Goal: Navigation & Orientation: Find specific page/section

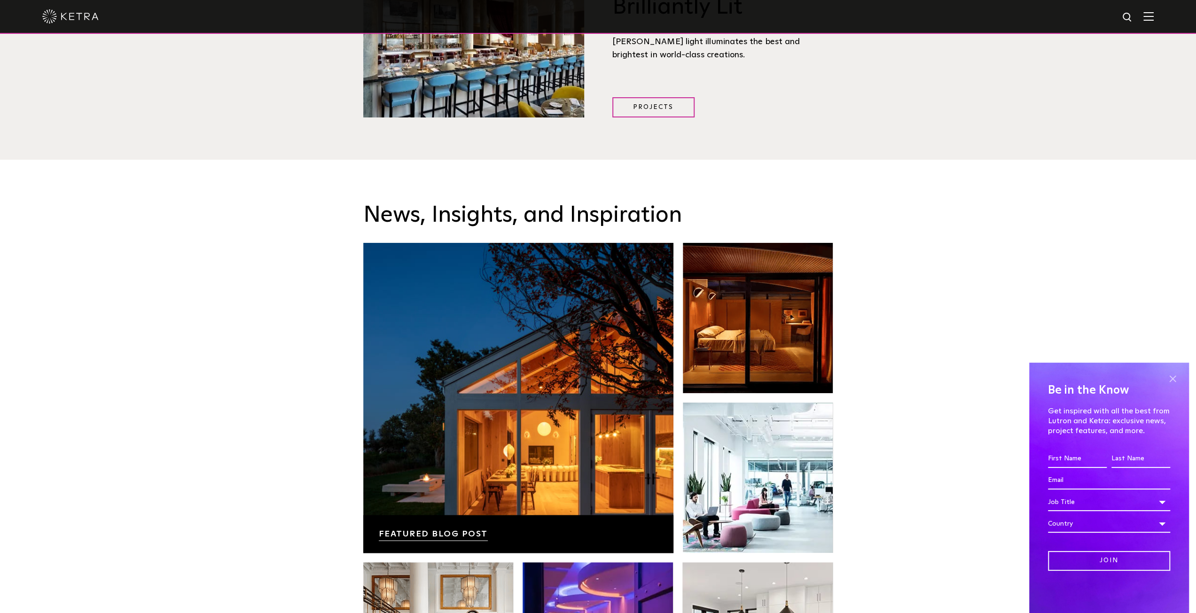
click at [1172, 378] on span at bounding box center [1172, 379] width 14 height 14
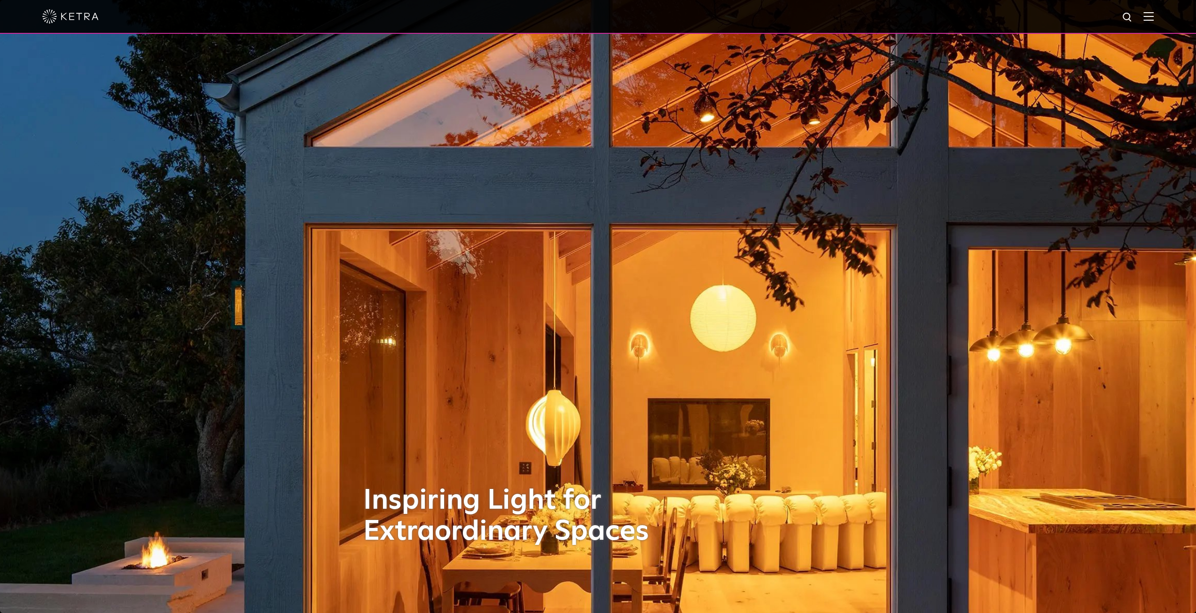
click at [1153, 14] on img at bounding box center [1148, 16] width 10 height 9
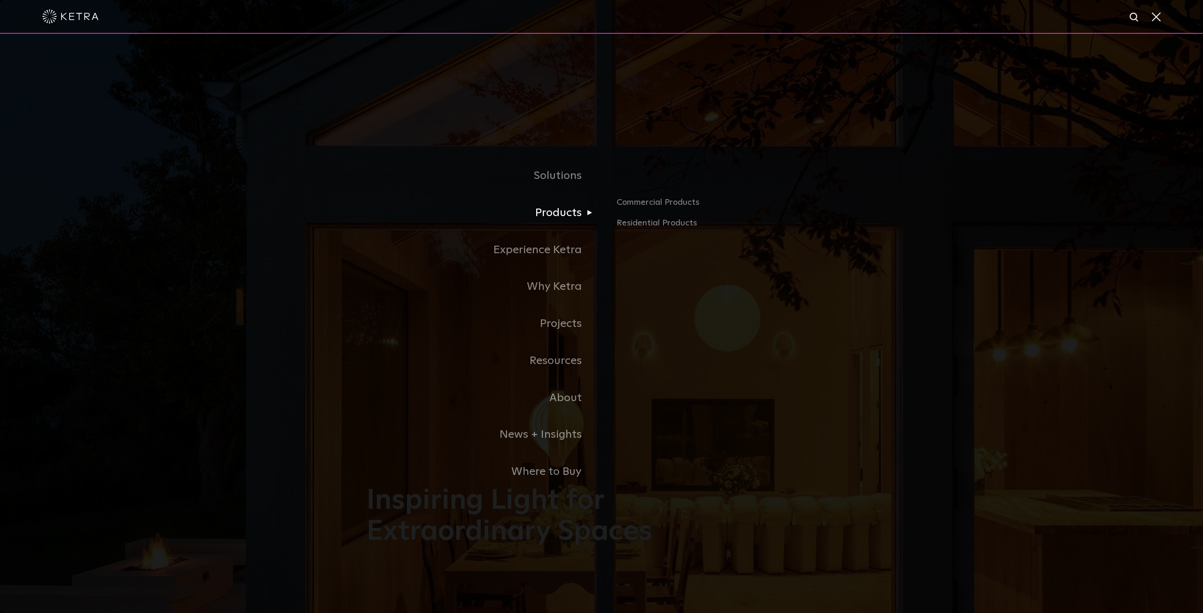
click at [565, 217] on link "Products" at bounding box center [483, 212] width 235 height 37
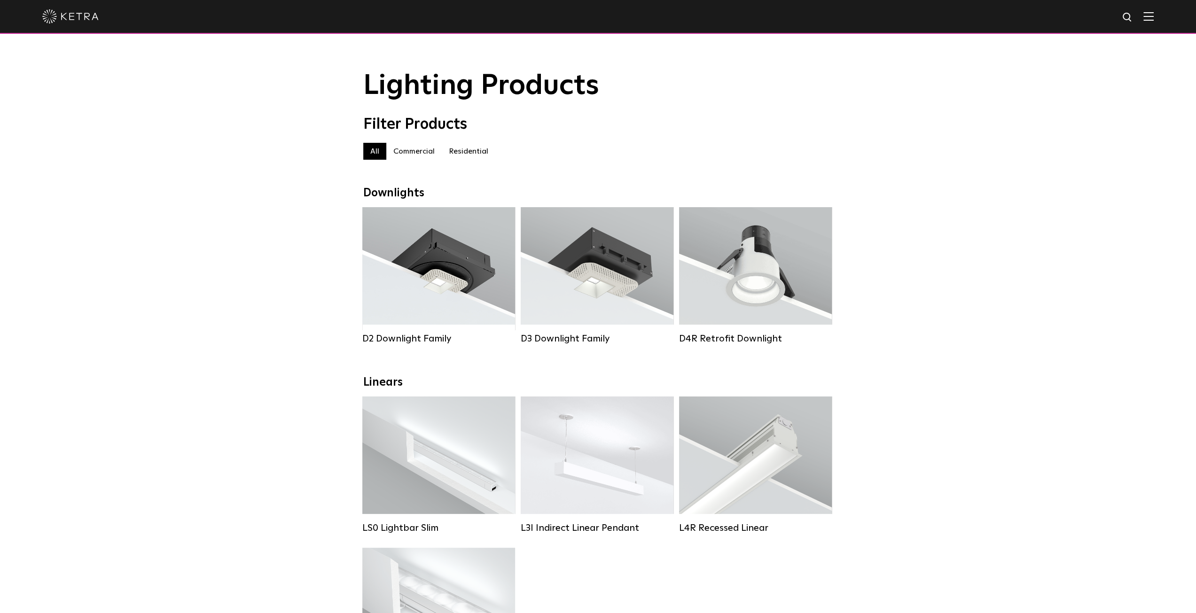
click at [658, 143] on div "Filter Products All All Commercial Residential" at bounding box center [598, 143] width 470 height 54
